Goal: Task Accomplishment & Management: Manage account settings

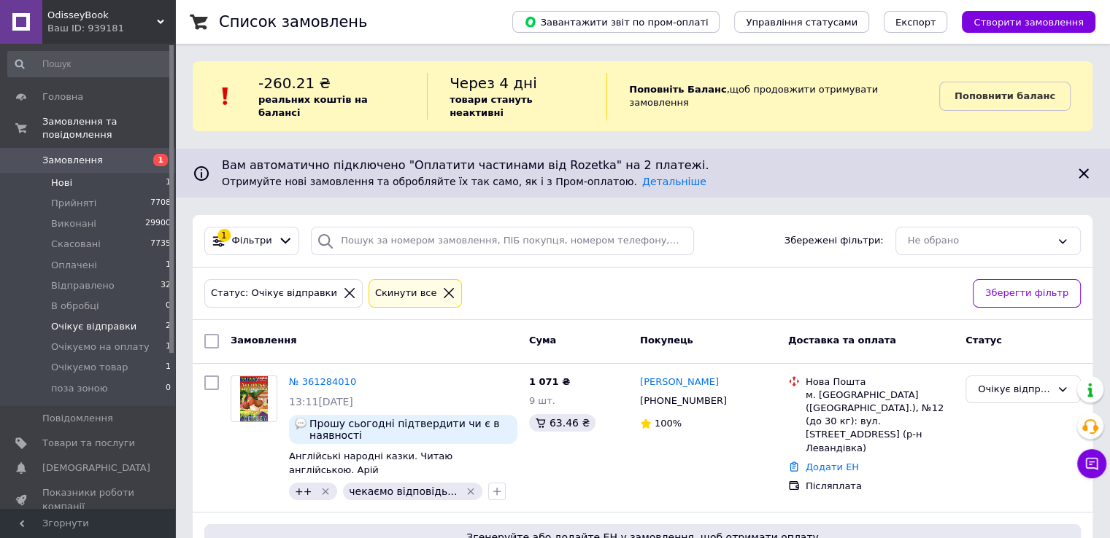
click at [153, 173] on li "Нові 1" at bounding box center [89, 183] width 179 height 20
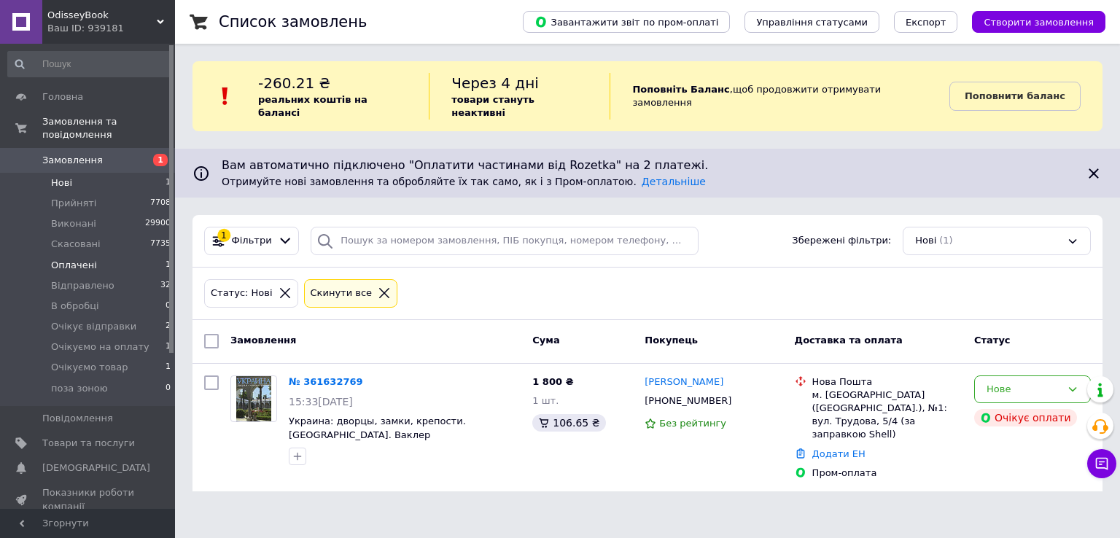
click at [135, 255] on li "Оплачені 1" at bounding box center [89, 265] width 179 height 20
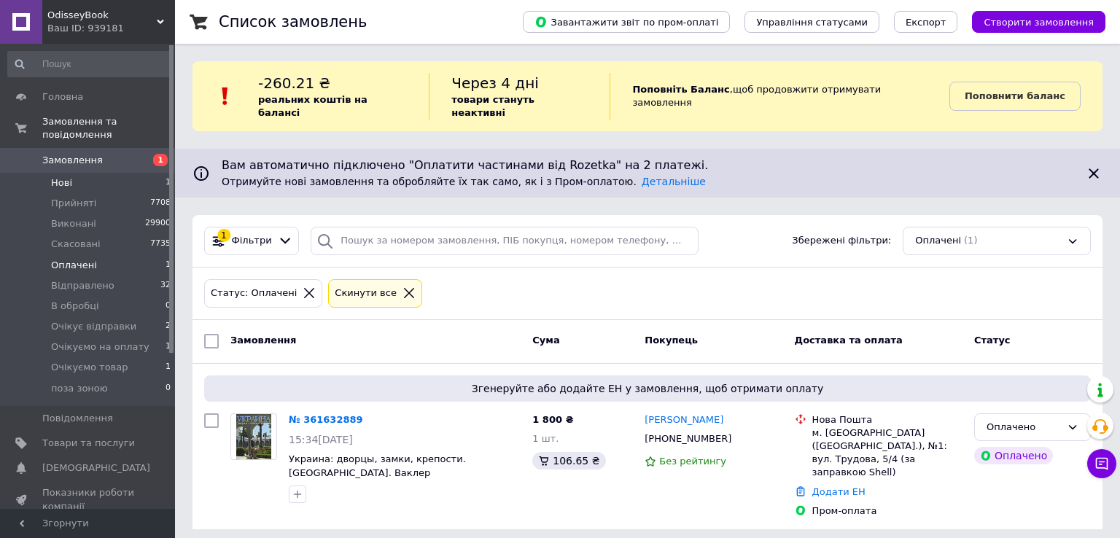
click at [160, 173] on li "Нові 1" at bounding box center [89, 183] width 179 height 20
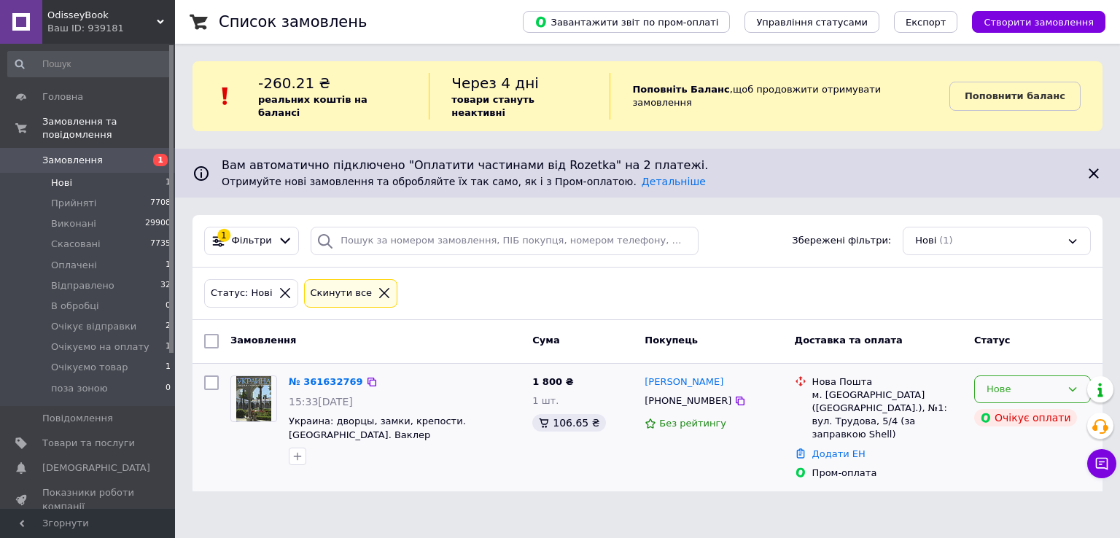
click at [1016, 382] on div "Нове" at bounding box center [1024, 389] width 74 height 15
click at [1007, 460] on li "Скасовано" at bounding box center [1032, 473] width 115 height 27
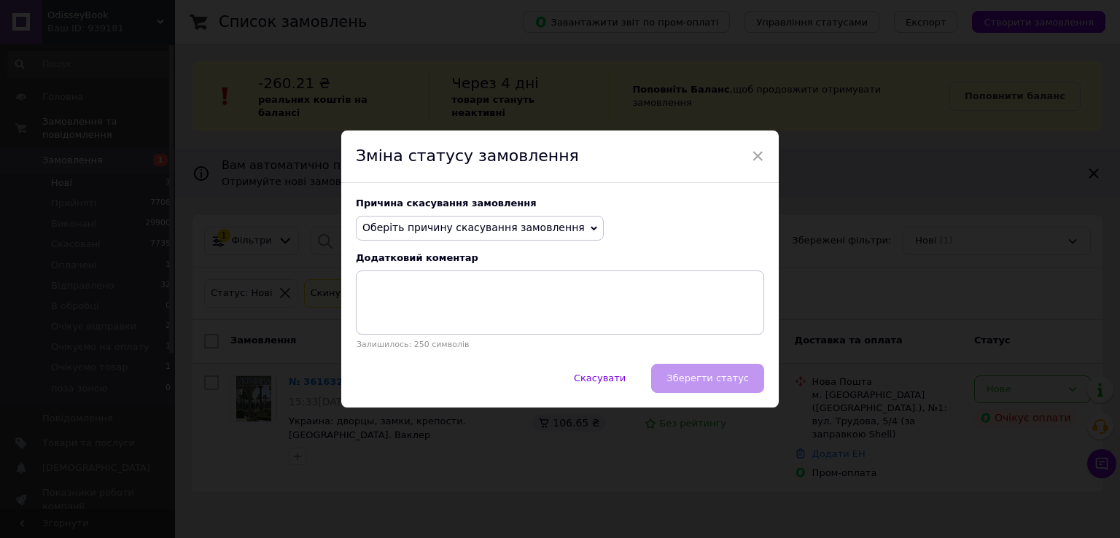
click at [498, 222] on span "Оберіть причину скасування замовлення" at bounding box center [474, 228] width 222 height 12
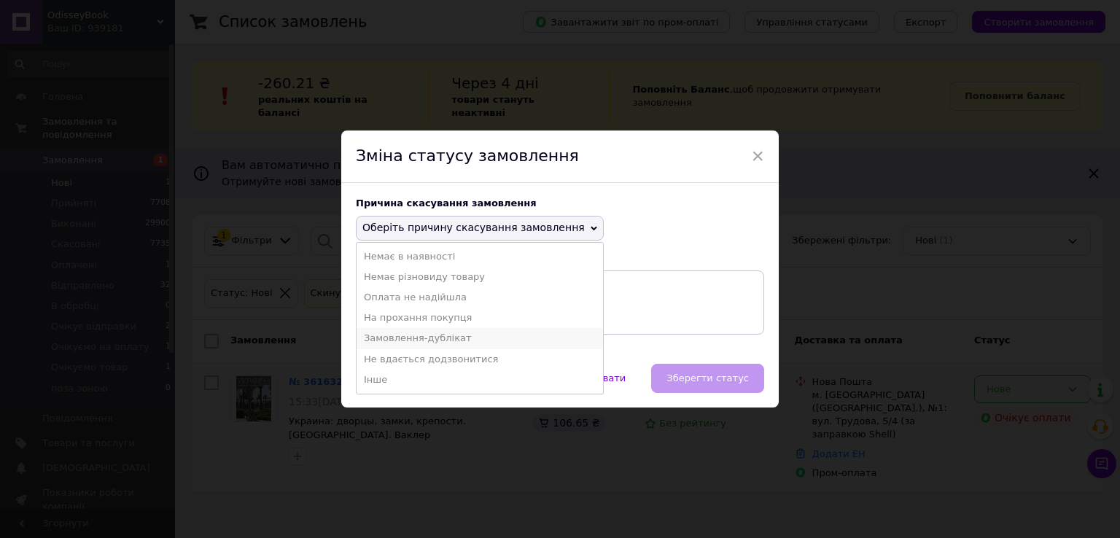
click at [460, 336] on li "Замовлення-дублікат" at bounding box center [480, 338] width 247 height 20
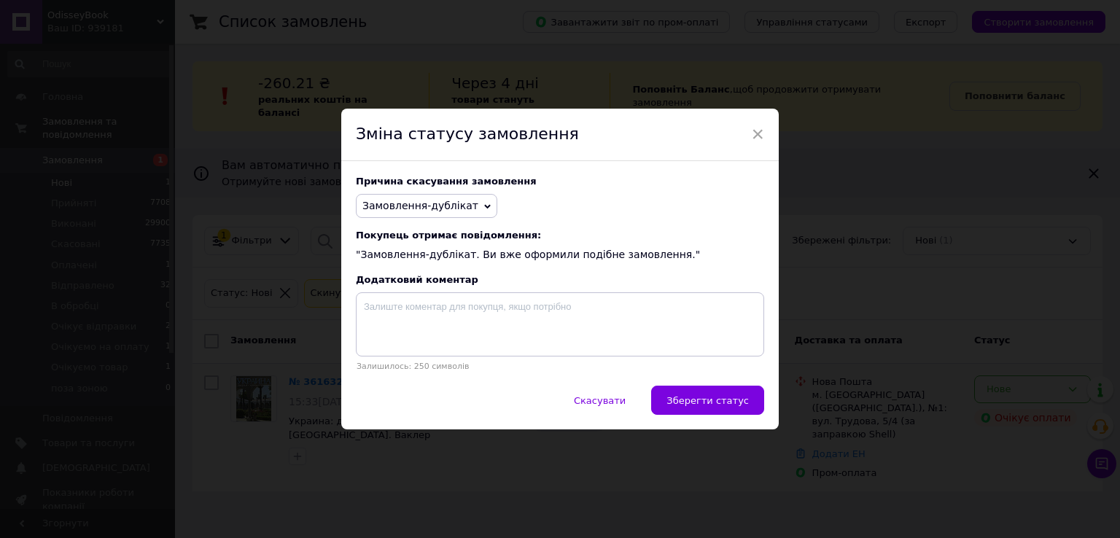
click at [719, 399] on span "Зберегти статус" at bounding box center [708, 400] width 82 height 11
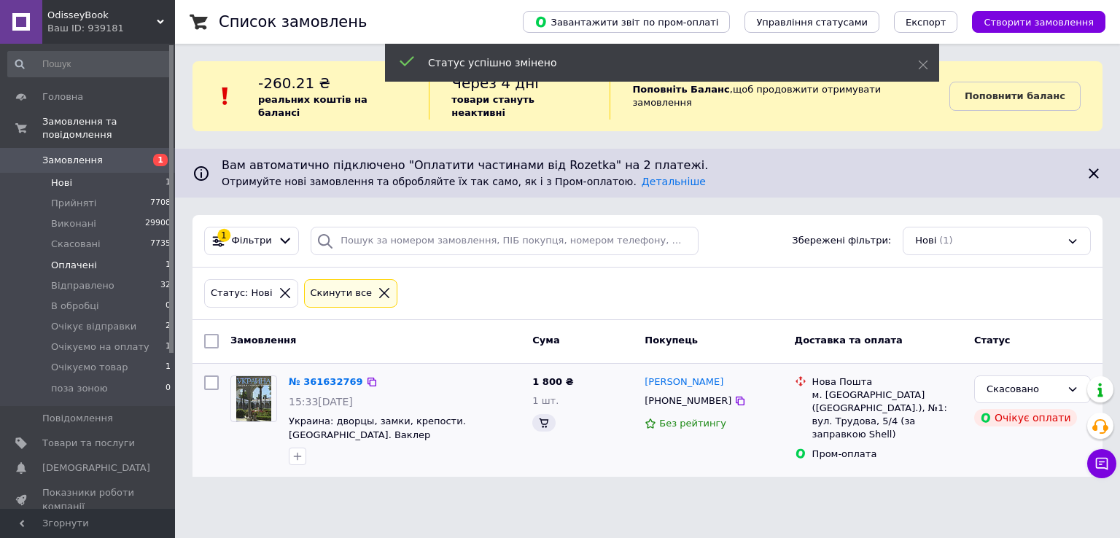
click at [148, 257] on li "Оплачені 1" at bounding box center [89, 265] width 179 height 20
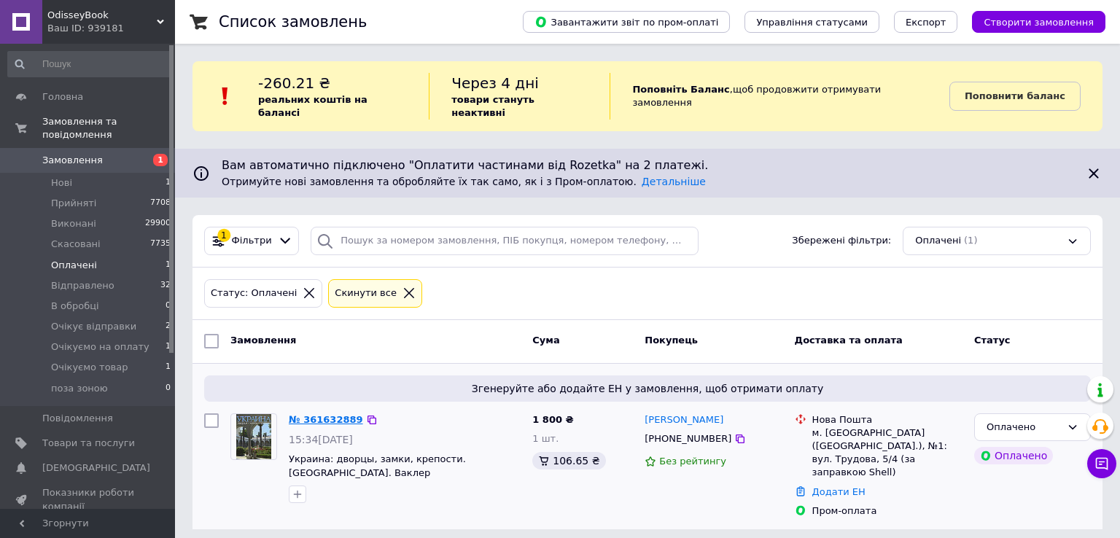
click at [315, 414] on link "№ 361632889" at bounding box center [326, 419] width 74 height 11
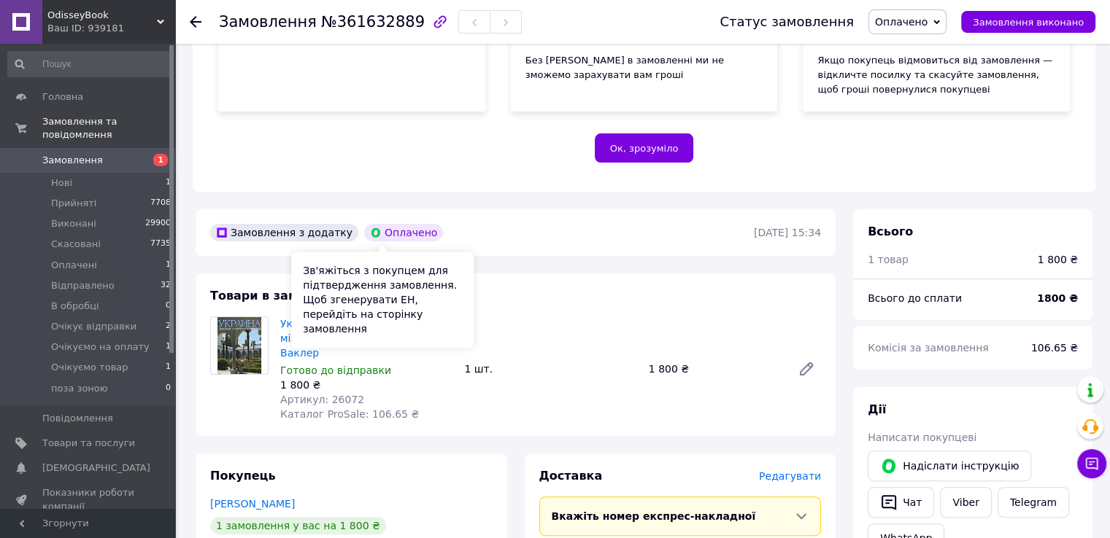
scroll to position [404, 0]
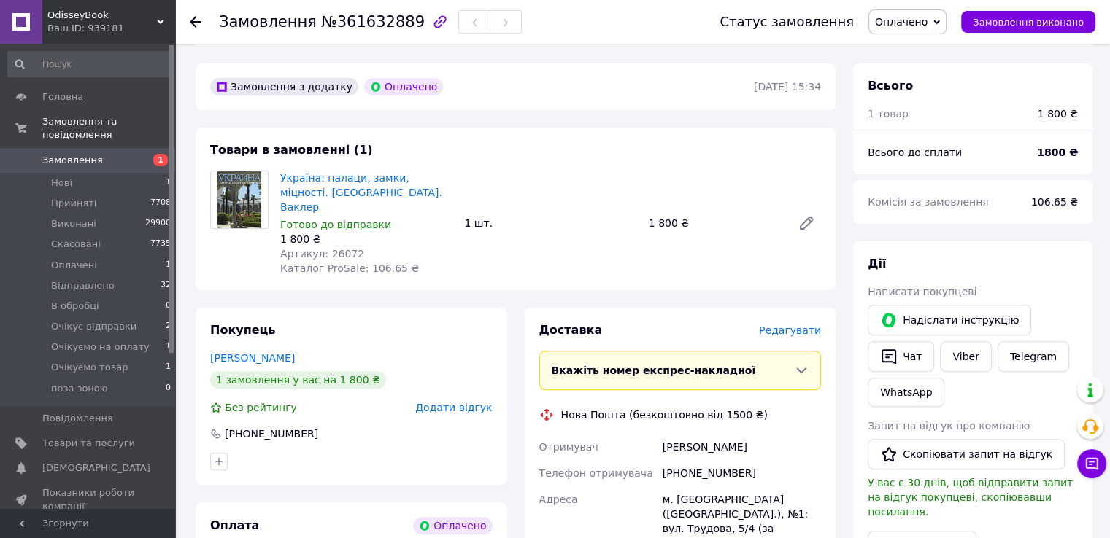
click at [333, 248] on span "Артикул: 26072" at bounding box center [322, 254] width 84 height 12
copy span "26072"
click at [684, 460] on div "[PHONE_NUMBER]" at bounding box center [741, 473] width 164 height 26
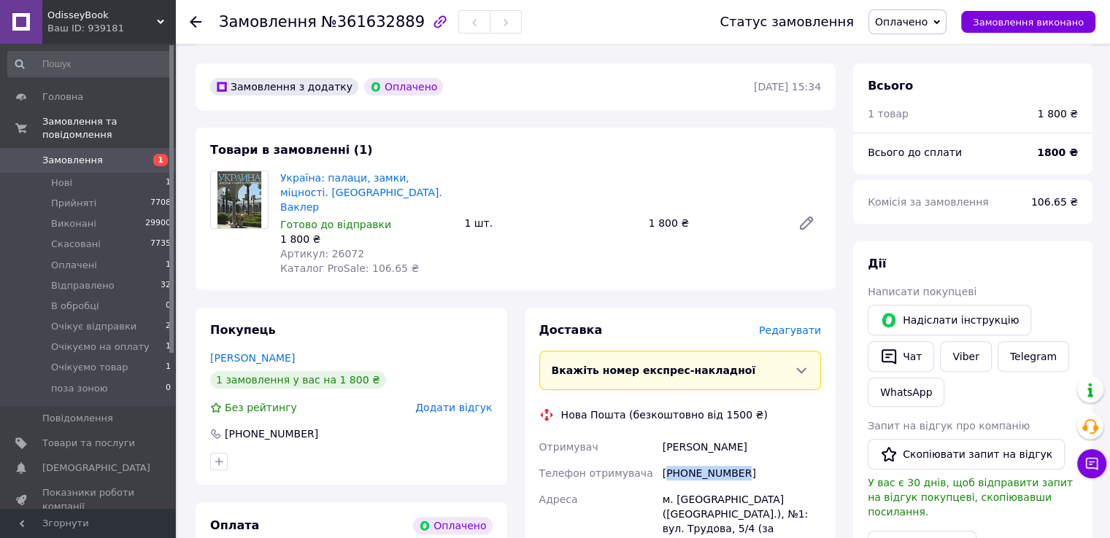
copy div "380673800976"
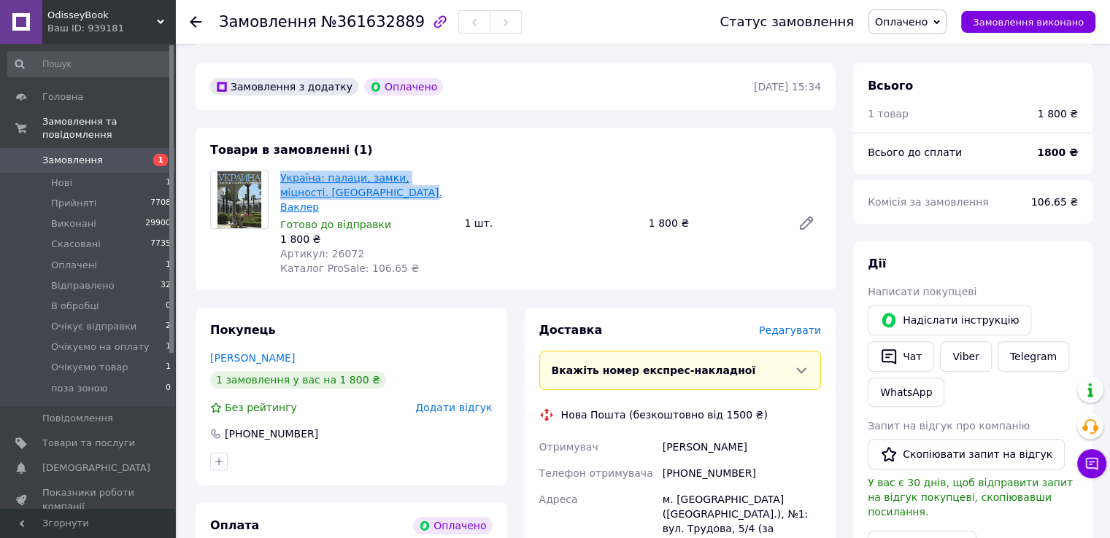
drag, startPoint x: 376, startPoint y: 193, endPoint x: 283, endPoint y: 173, distance: 95.6
click at [282, 172] on span "Україна: палаци, замки, міцності. [GEOGRAPHIC_DATA]. Ваклер" at bounding box center [366, 193] width 172 height 44
copy link "Україна: палаци, замки, міцності. [GEOGRAPHIC_DATA]. Ваклер"
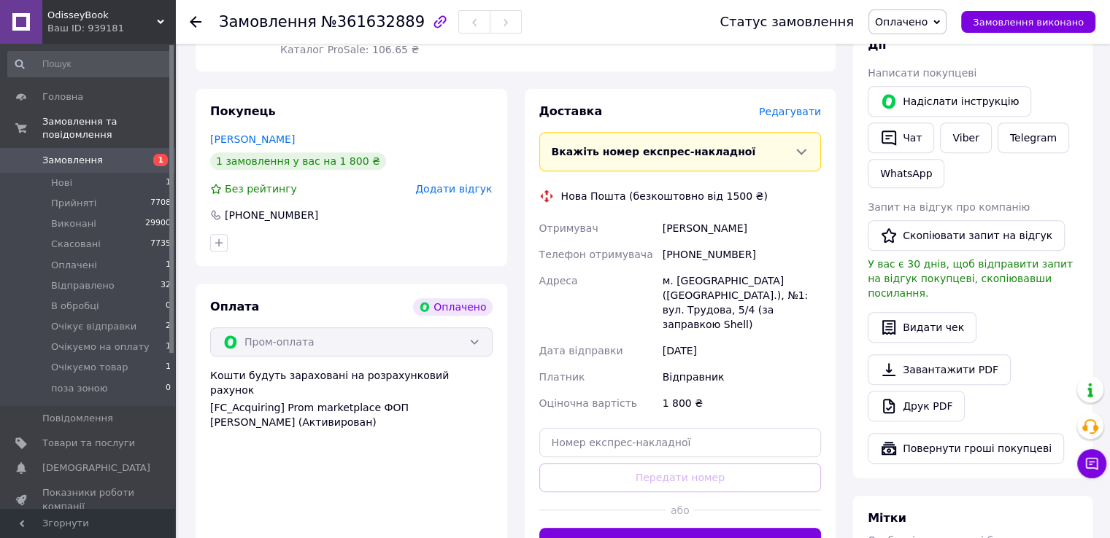
scroll to position [769, 0]
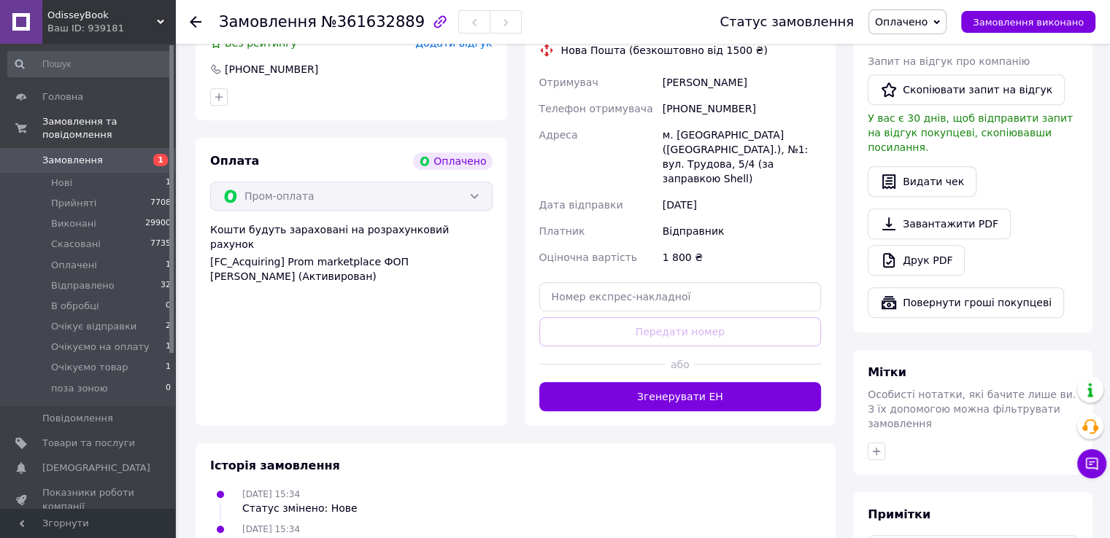
click at [692, 71] on div "[PERSON_NAME]" at bounding box center [741, 82] width 164 height 26
copy div "[PERSON_NAME]"
click at [714, 96] on div "[PHONE_NUMBER]" at bounding box center [741, 109] width 164 height 26
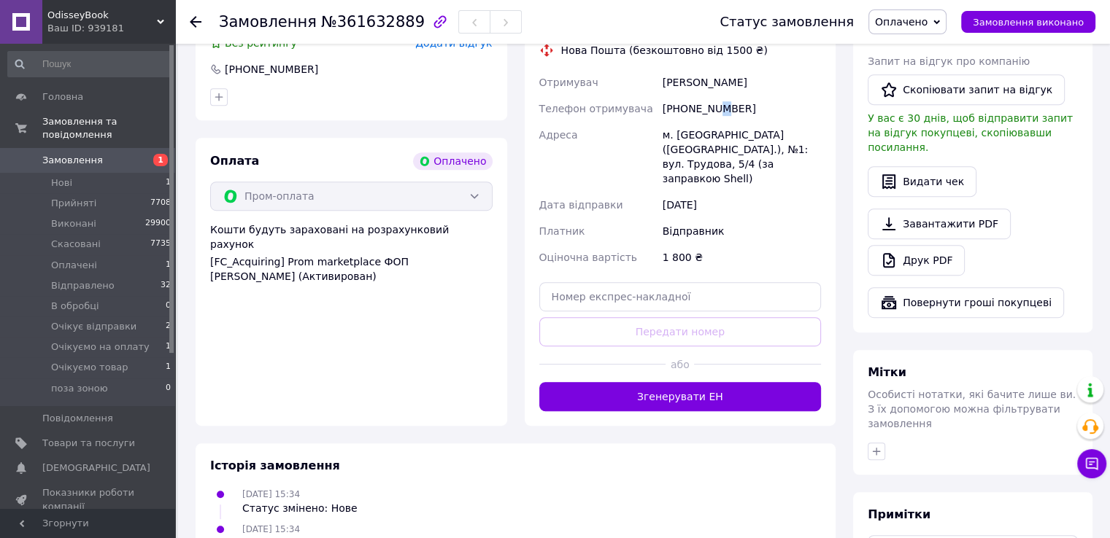
click at [713, 96] on div "[PHONE_NUMBER]" at bounding box center [741, 109] width 164 height 26
drag, startPoint x: 713, startPoint y: 96, endPoint x: 688, endPoint y: 103, distance: 26.6
click at [688, 103] on div "[PHONE_NUMBER]" at bounding box center [741, 109] width 164 height 26
copy div "380673800976"
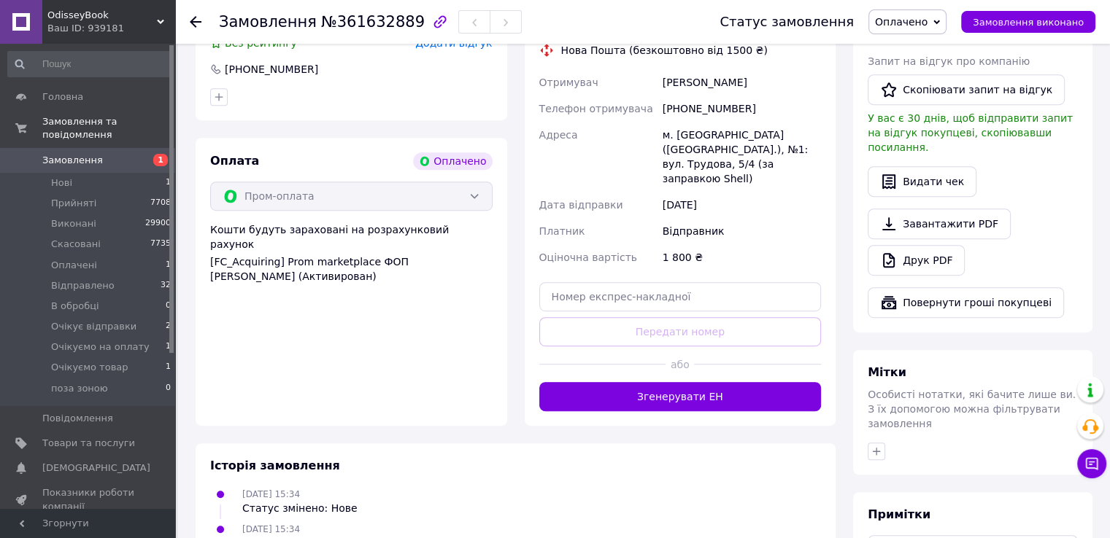
click at [700, 140] on div "м. [GEOGRAPHIC_DATA] ([GEOGRAPHIC_DATA].), №1: вул. Трудова, 5/4 (за заправкою …" at bounding box center [741, 157] width 164 height 70
click at [698, 139] on div "м. [GEOGRAPHIC_DATA] ([GEOGRAPHIC_DATA].), №1: вул. Трудова, 5/4 (за заправкою …" at bounding box center [741, 157] width 164 height 70
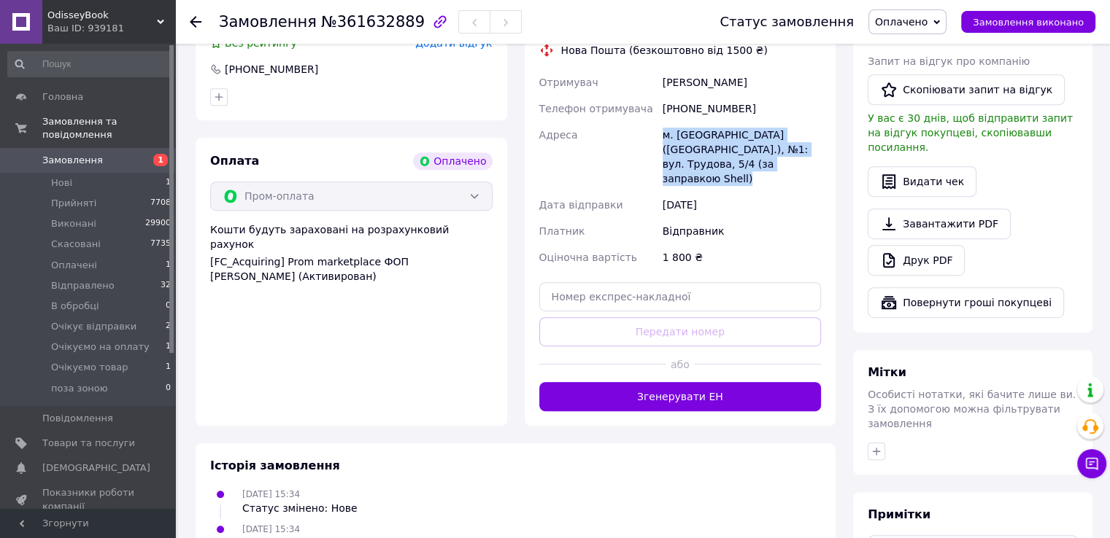
click at [698, 139] on div "м. [GEOGRAPHIC_DATA] ([GEOGRAPHIC_DATA].), №1: вул. Трудова, 5/4 (за заправкою …" at bounding box center [741, 157] width 164 height 70
copy div "м. [GEOGRAPHIC_DATA] ([GEOGRAPHIC_DATA].), №1: вул. Трудова, 5/4 (за заправкою …"
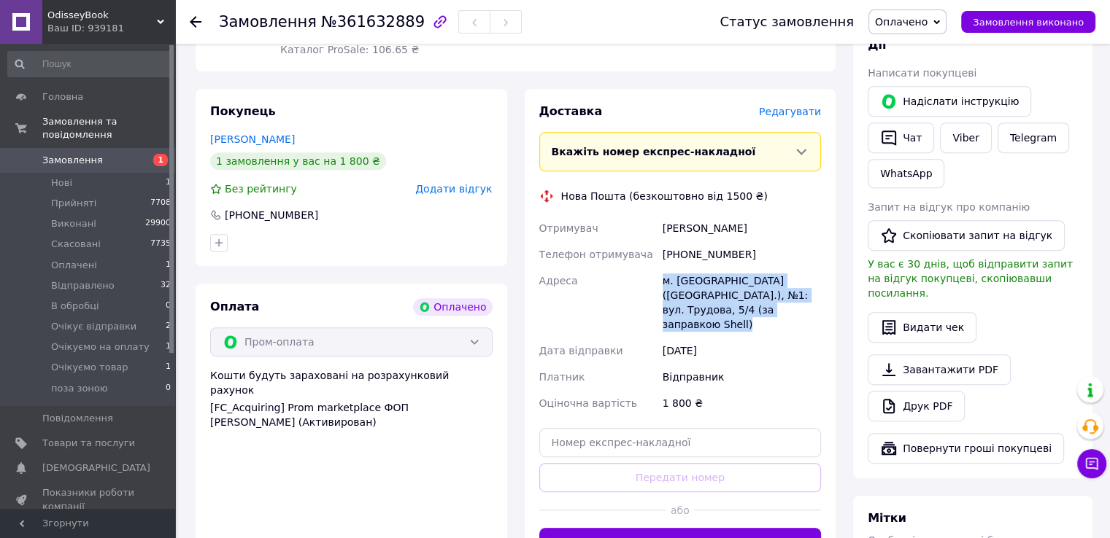
scroll to position [696, 0]
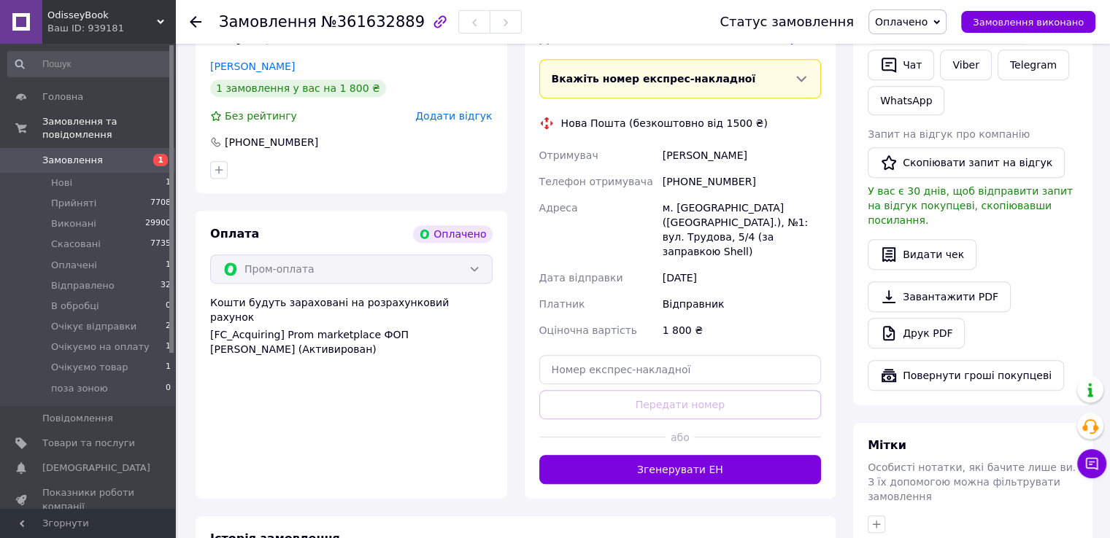
click at [337, 27] on span "№361632889" at bounding box center [373, 22] width 104 height 18
click at [387, 23] on span "№361632889" at bounding box center [373, 22] width 104 height 18
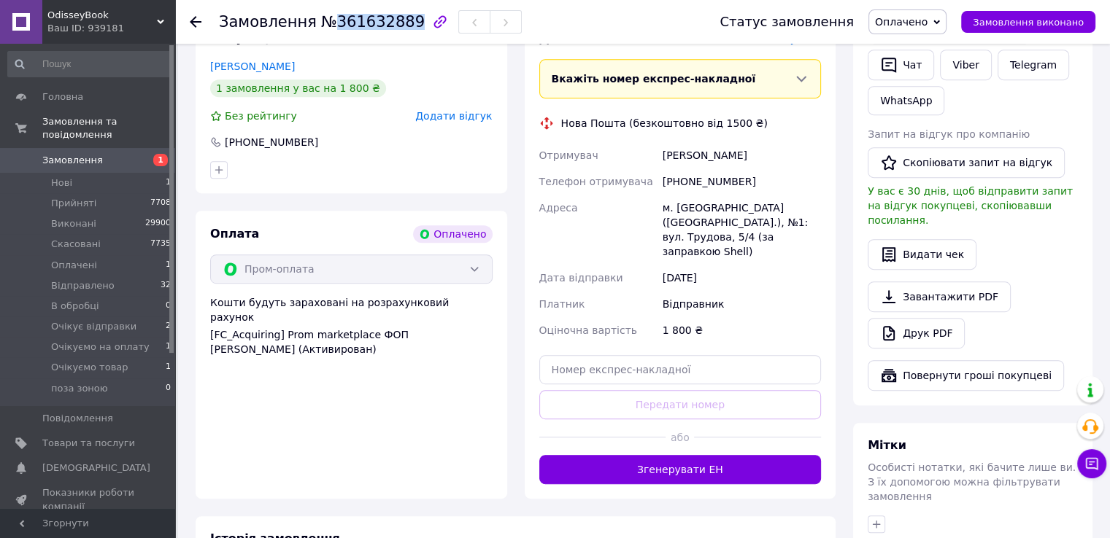
click at [387, 23] on span "№361632889" at bounding box center [373, 22] width 104 height 18
click at [926, 23] on span "Оплачено" at bounding box center [901, 22] width 53 height 12
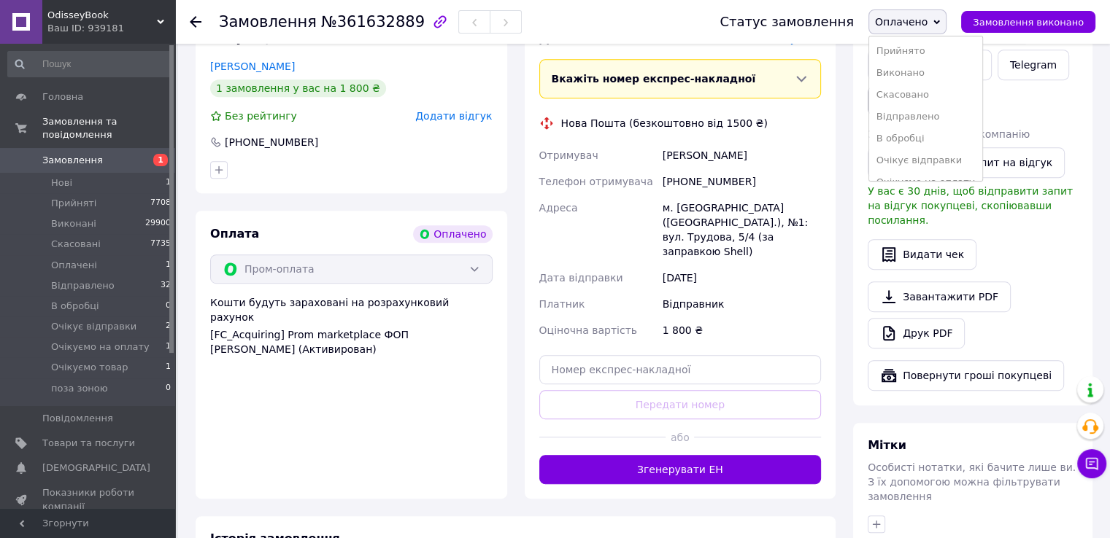
click at [921, 112] on li "Відправлено" at bounding box center [925, 117] width 113 height 22
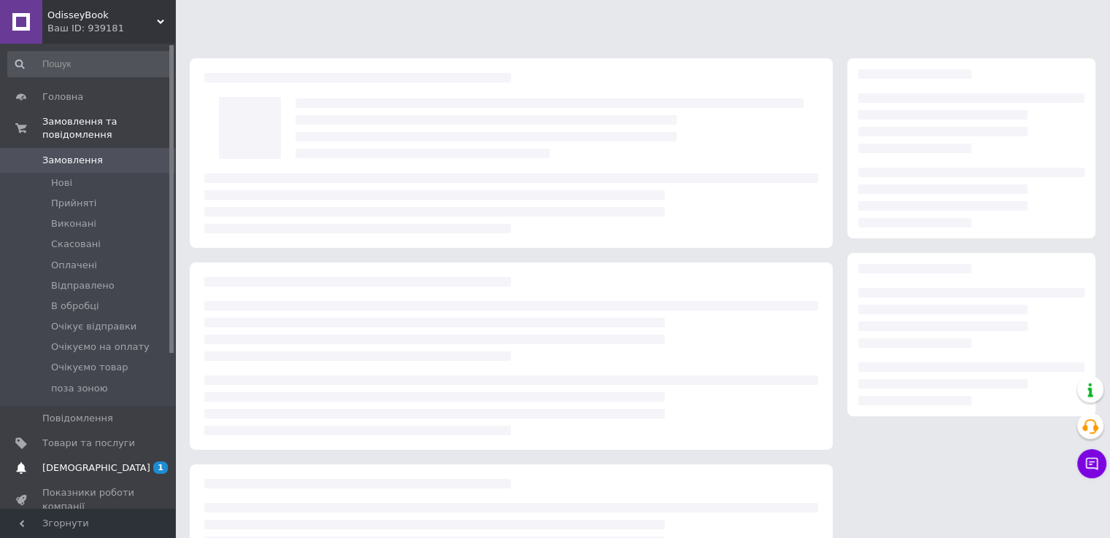
scroll to position [128, 0]
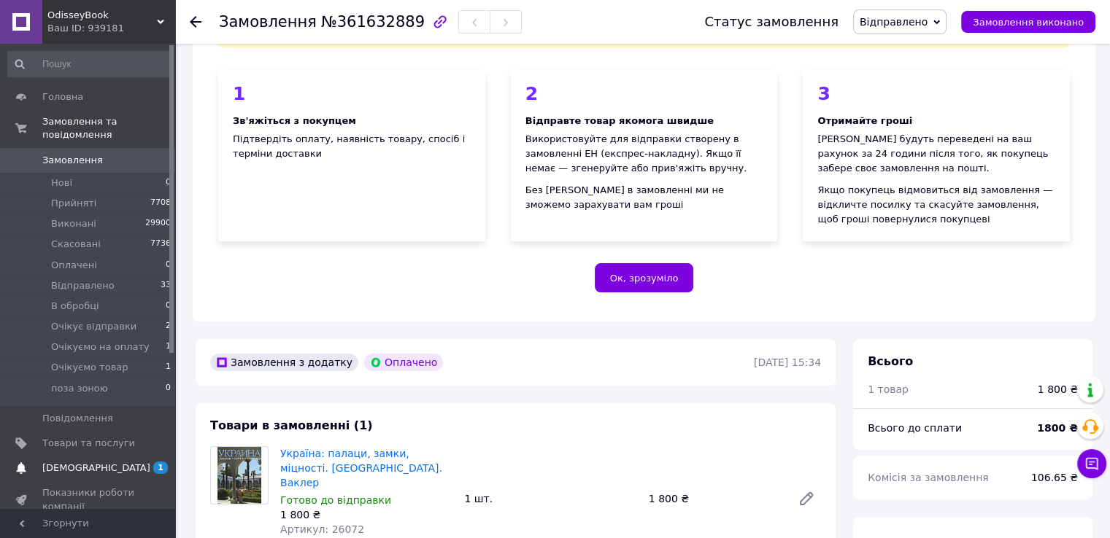
click at [153, 462] on span "1" at bounding box center [160, 468] width 15 height 12
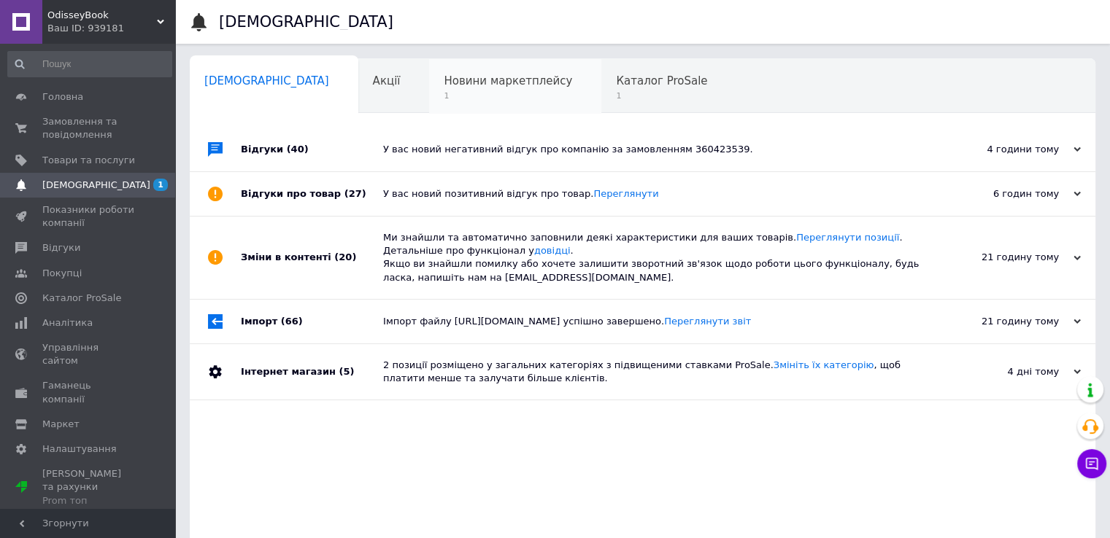
click at [444, 93] on span "1" at bounding box center [508, 95] width 128 height 11
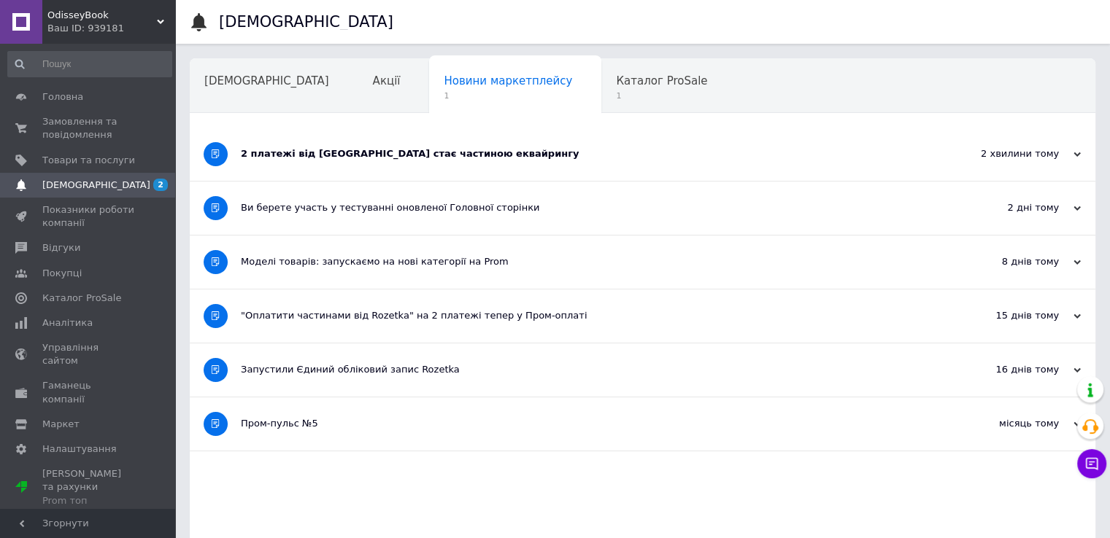
click at [506, 161] on div "2 платежі від [GEOGRAPHIC_DATA] стає частиною еквайрингу" at bounding box center [588, 154] width 694 height 53
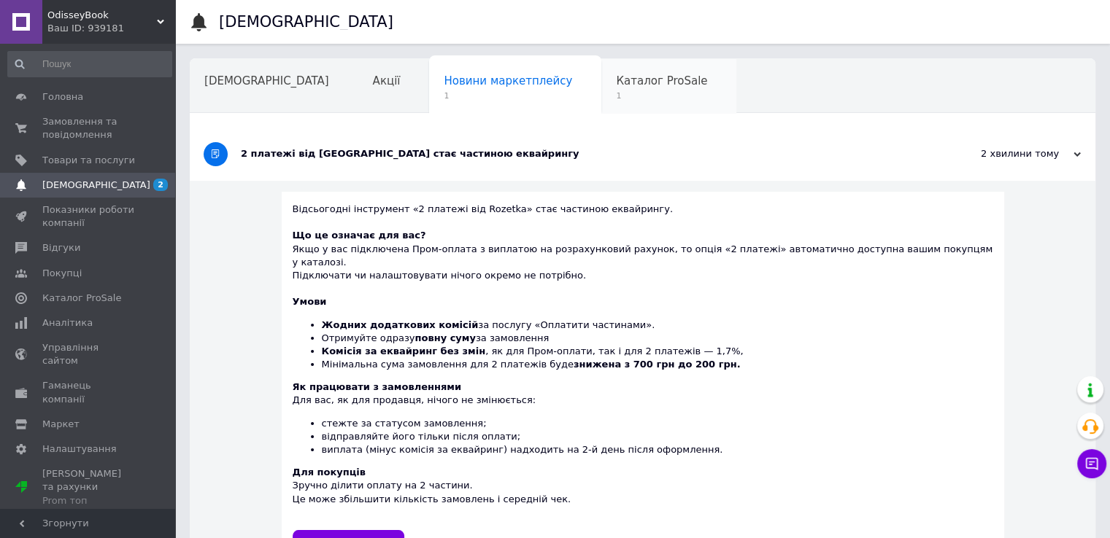
click at [616, 82] on span "Каталог ProSale" at bounding box center [661, 80] width 91 height 13
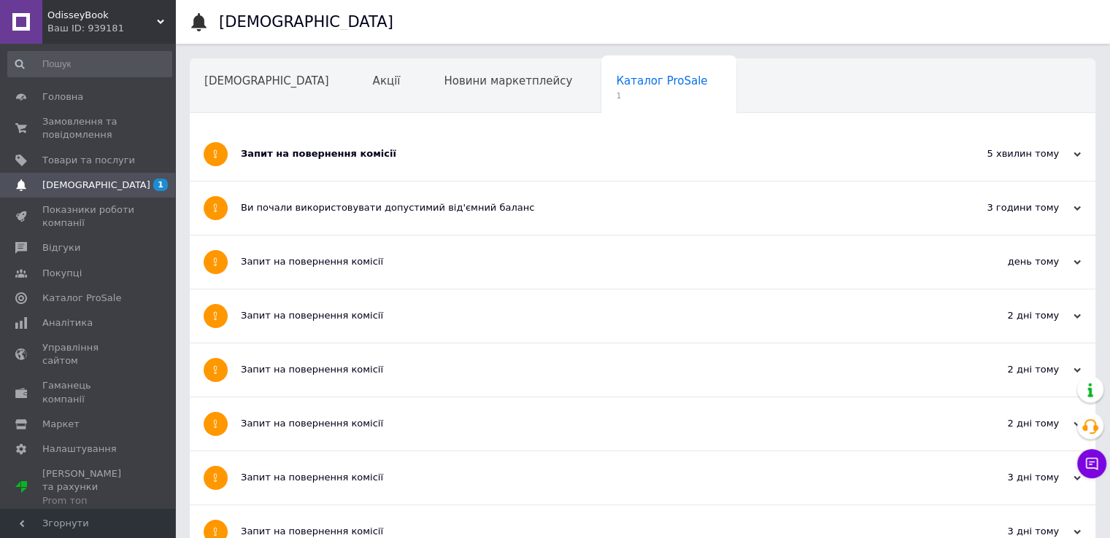
click at [438, 155] on div "Запит на повернення комісії" at bounding box center [588, 153] width 694 height 13
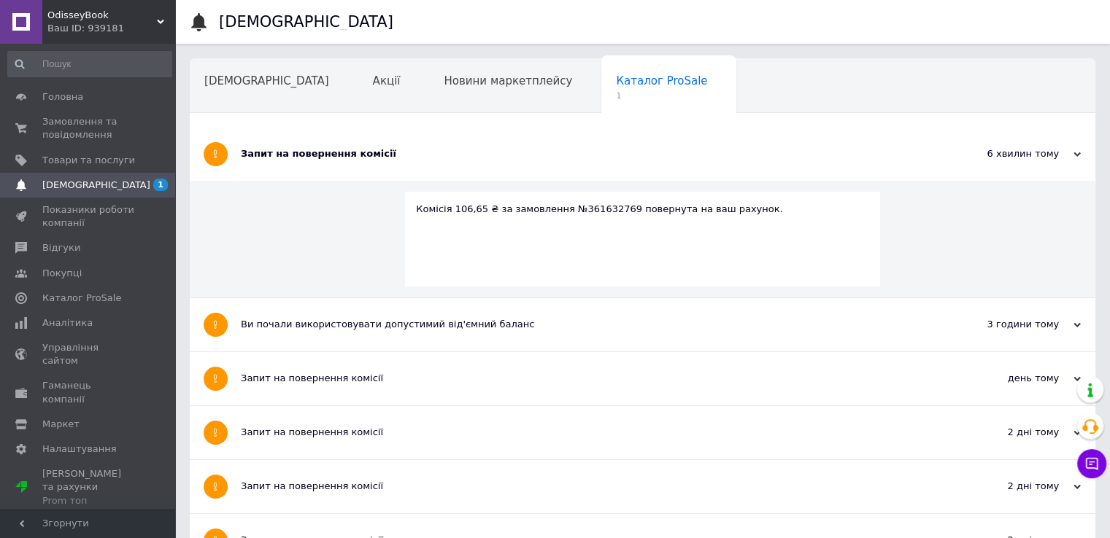
click at [434, 155] on div "Запит на повернення комісії" at bounding box center [588, 153] width 694 height 13
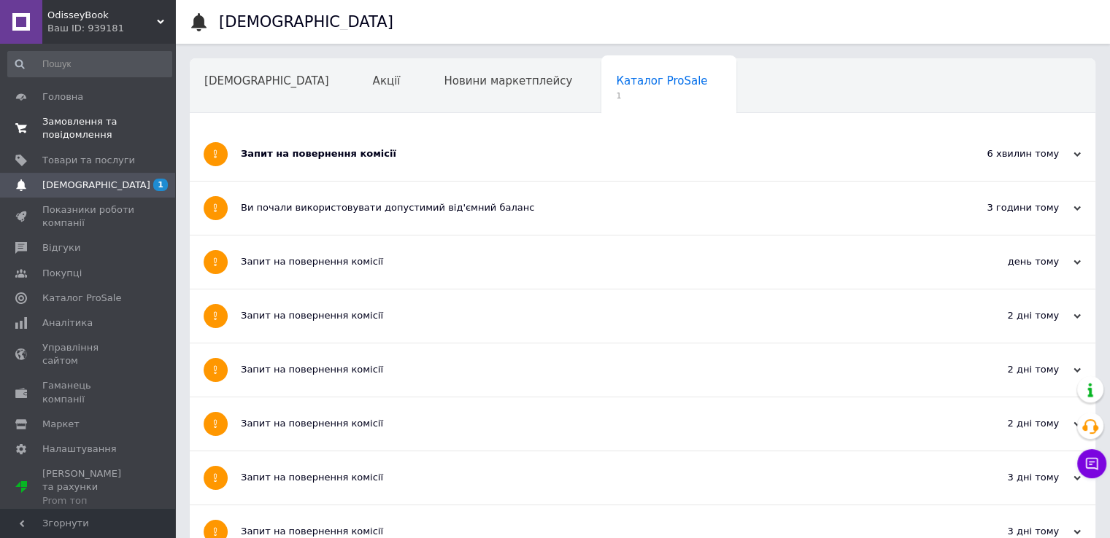
click at [81, 125] on span "Замовлення та повідомлення" at bounding box center [88, 128] width 93 height 26
